Goal: Information Seeking & Learning: Learn about a topic

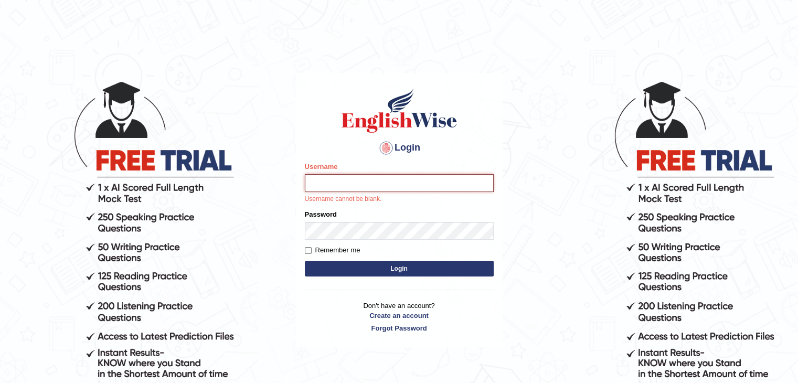
type input "Subashrubi"
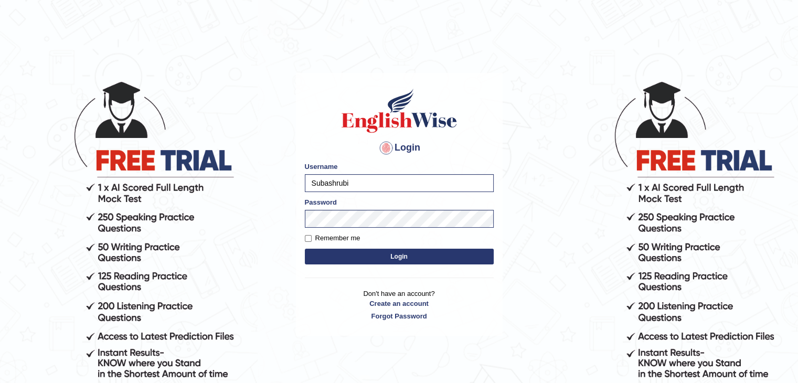
click at [367, 260] on button "Login" at bounding box center [399, 257] width 189 height 16
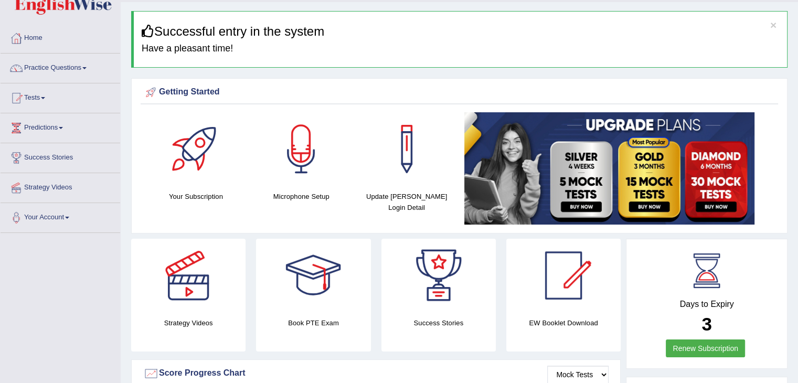
scroll to position [23, 0]
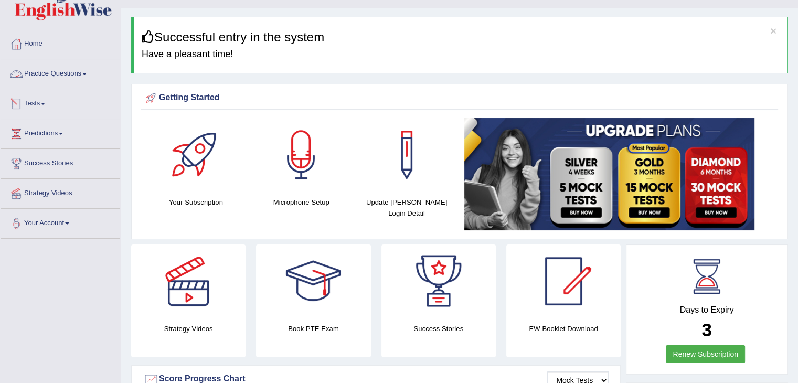
click at [42, 78] on link "Practice Questions" at bounding box center [61, 72] width 120 height 26
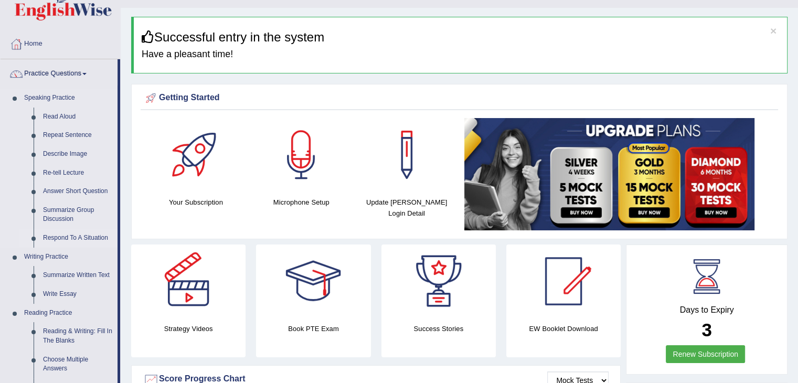
click at [51, 242] on link "Respond To A Situation" at bounding box center [77, 238] width 79 height 19
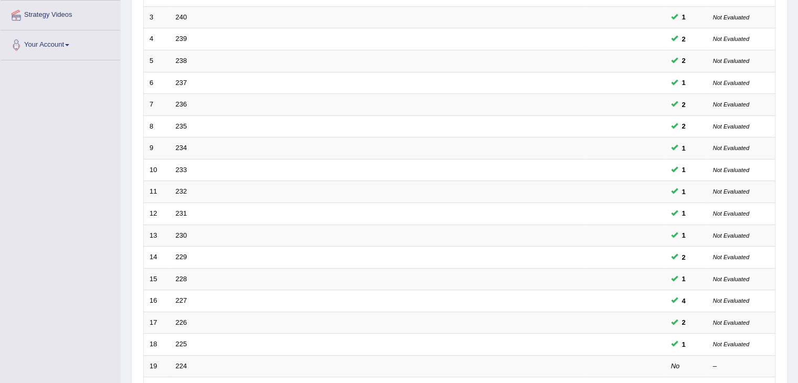
scroll to position [215, 0]
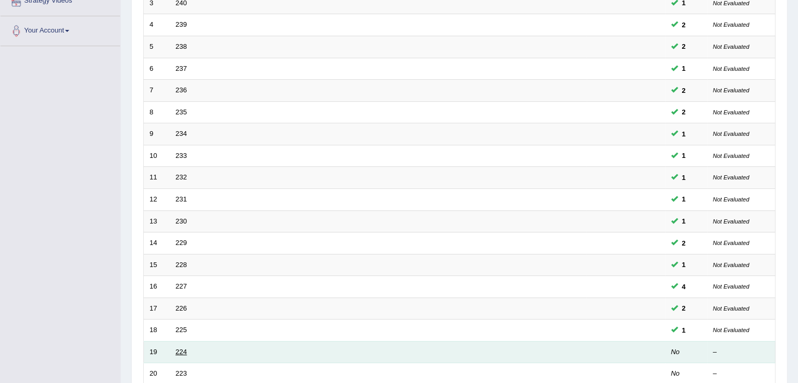
click at [178, 353] on link "224" at bounding box center [182, 352] width 12 height 8
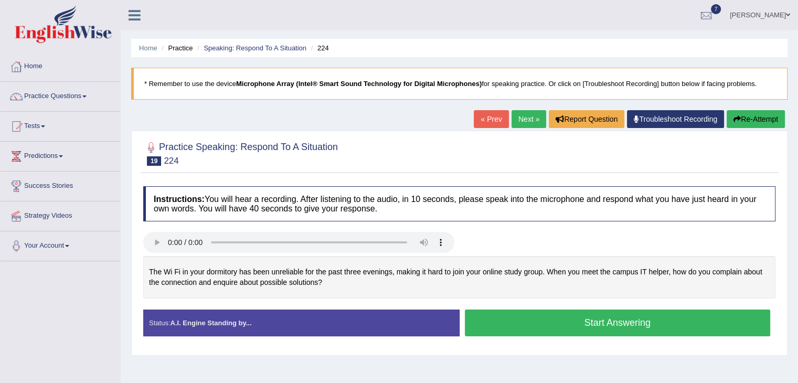
click at [545, 312] on button "Start Answering" at bounding box center [618, 323] width 306 height 27
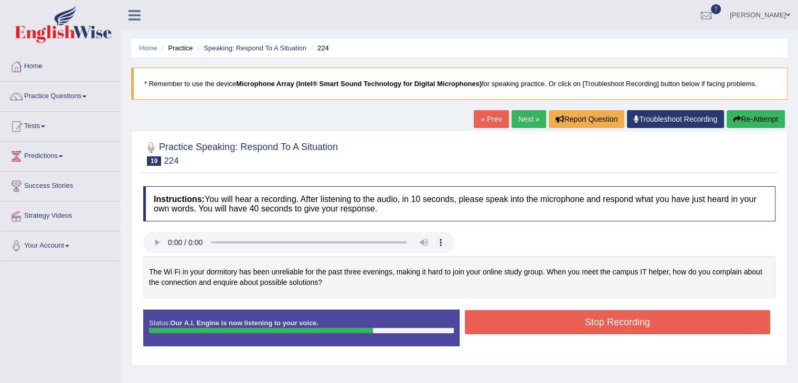
click at [492, 319] on button "Stop Recording" at bounding box center [618, 322] width 306 height 24
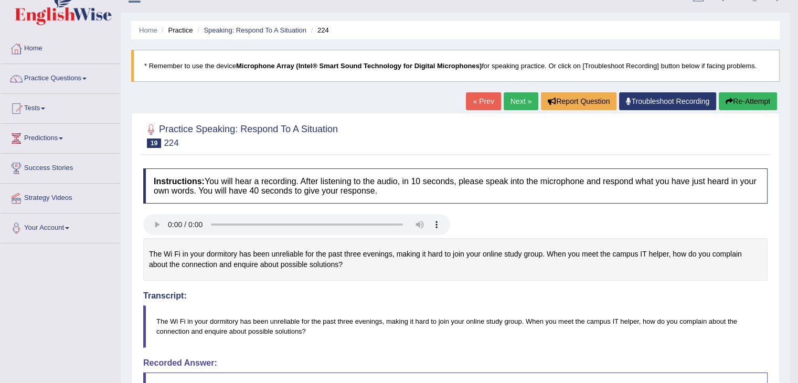
scroll to position [17, 0]
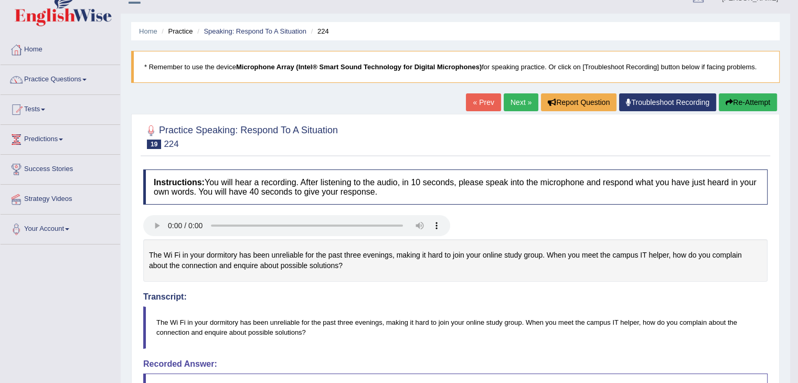
click at [749, 95] on button "Re-Attempt" at bounding box center [748, 102] width 58 height 18
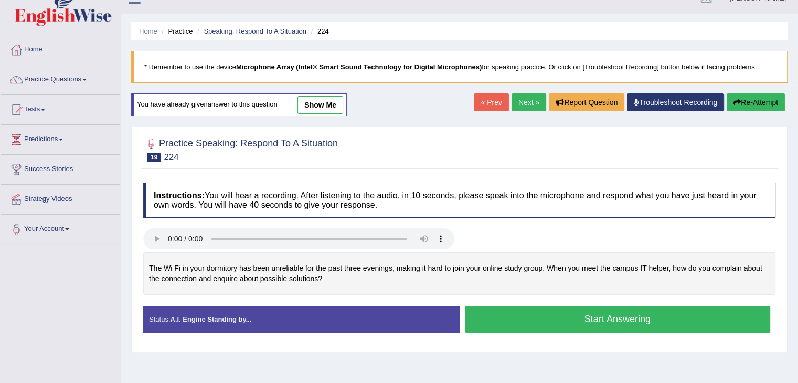
click at [536, 311] on button "Start Answering" at bounding box center [618, 319] width 306 height 27
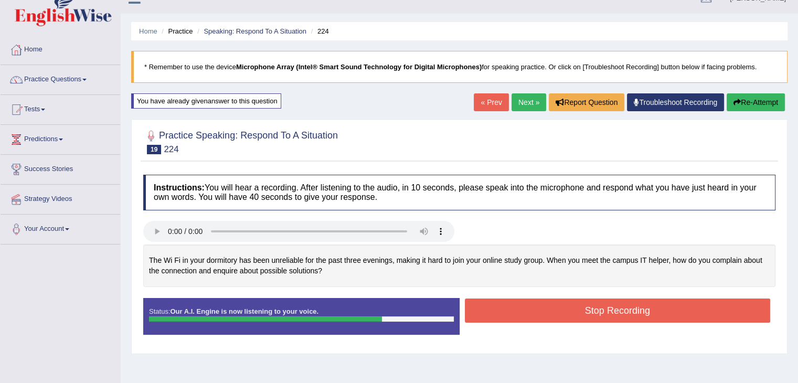
click at [475, 315] on button "Stop Recording" at bounding box center [618, 311] width 306 height 24
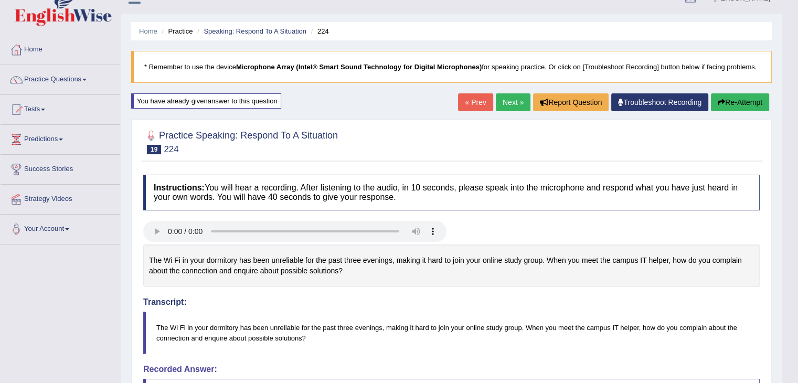
scroll to position [60, 0]
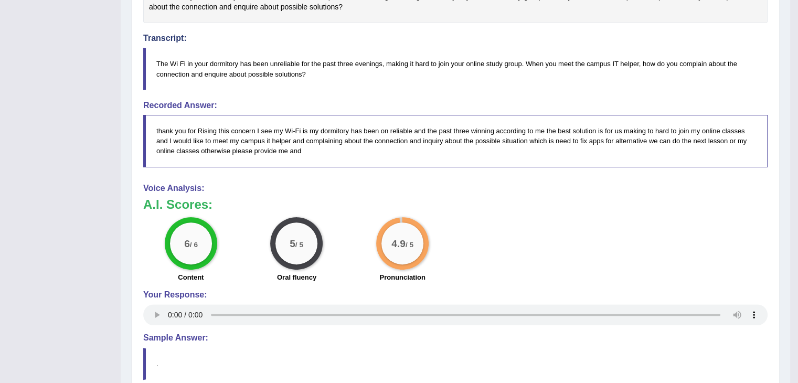
drag, startPoint x: 806, startPoint y: 142, endPoint x: 797, endPoint y: 311, distance: 169.2
